Goal: Task Accomplishment & Management: Use online tool/utility

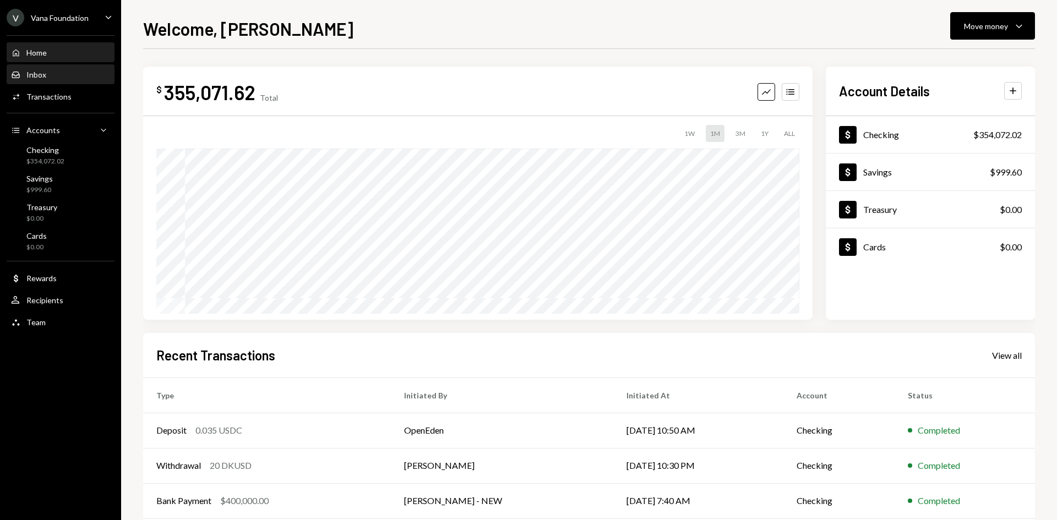
click at [38, 71] on div "Inbox" at bounding box center [36, 74] width 20 height 9
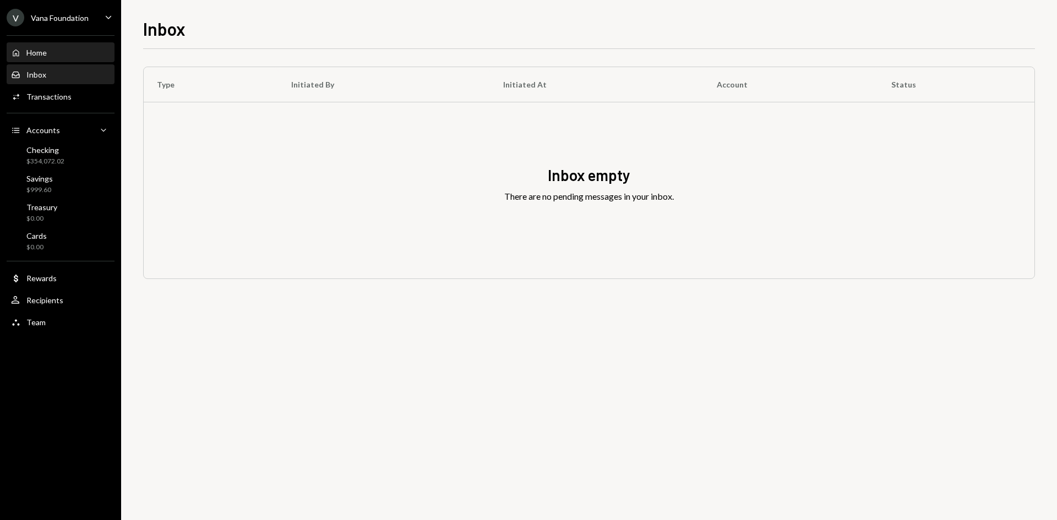
click at [66, 54] on div "Home Home" at bounding box center [60, 53] width 99 height 10
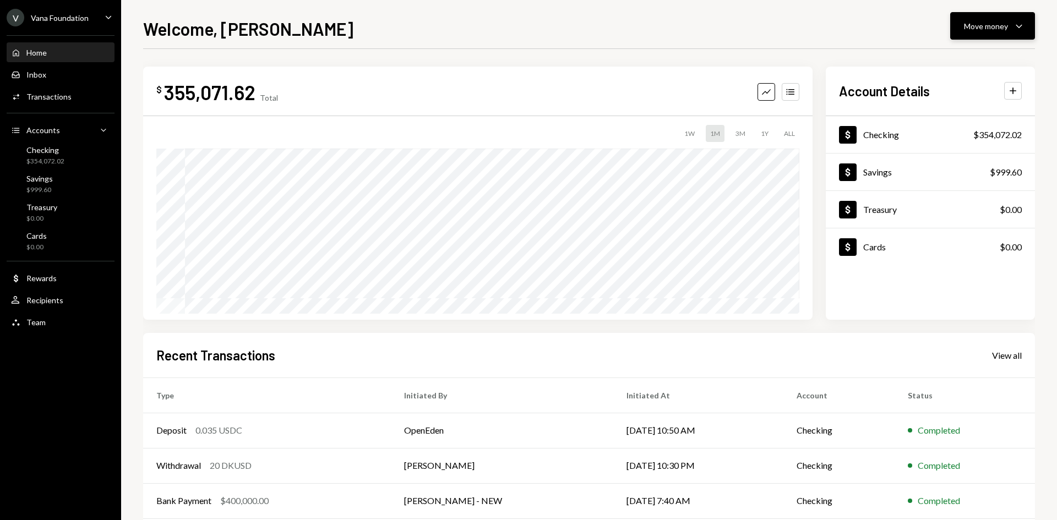
click at [989, 38] on button "Move money Caret Down" at bounding box center [992, 26] width 85 height 28
click at [965, 57] on div "Send" at bounding box center [983, 59] width 80 height 12
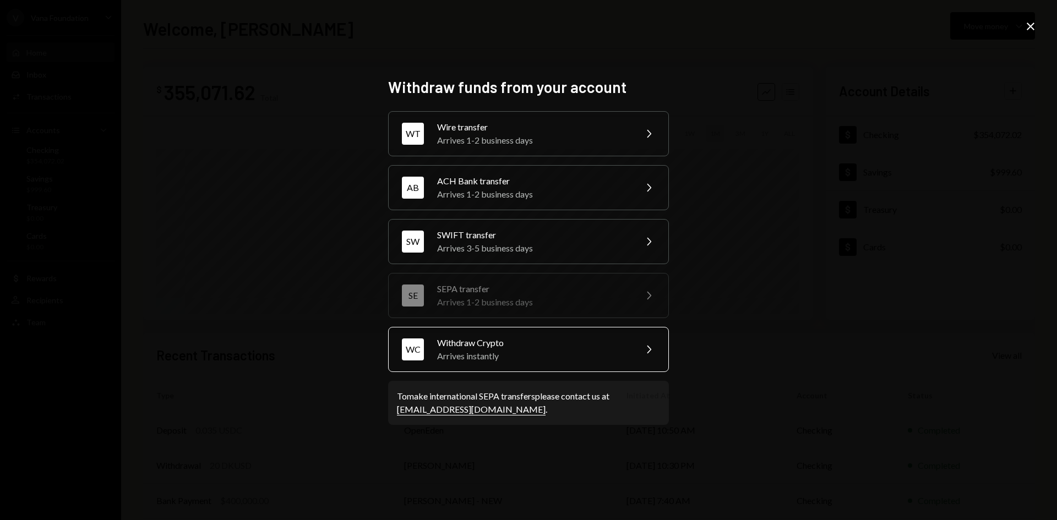
click at [498, 350] on div "Arrives instantly" at bounding box center [532, 355] width 191 height 13
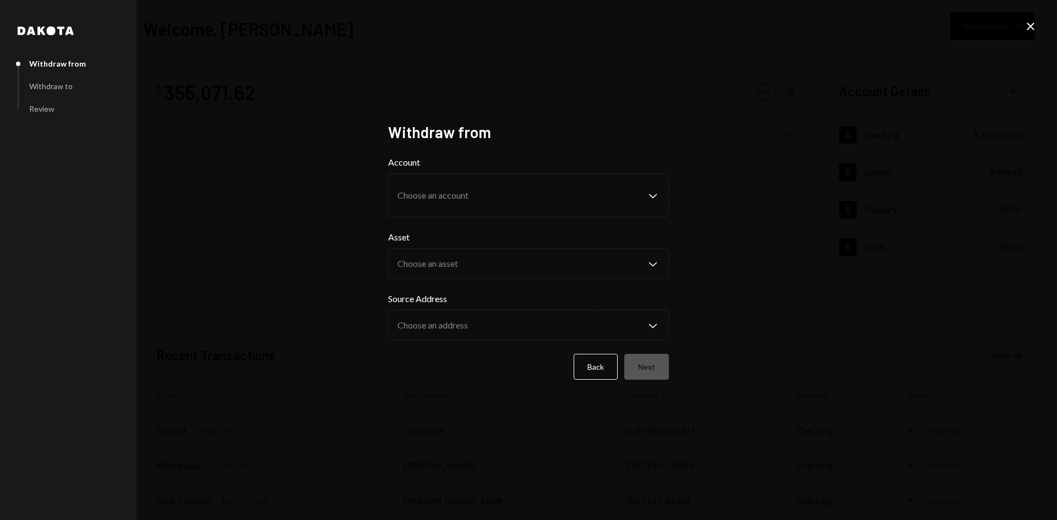
click at [1034, 28] on icon "Close" at bounding box center [1029, 26] width 13 height 13
